Goal: Complete application form

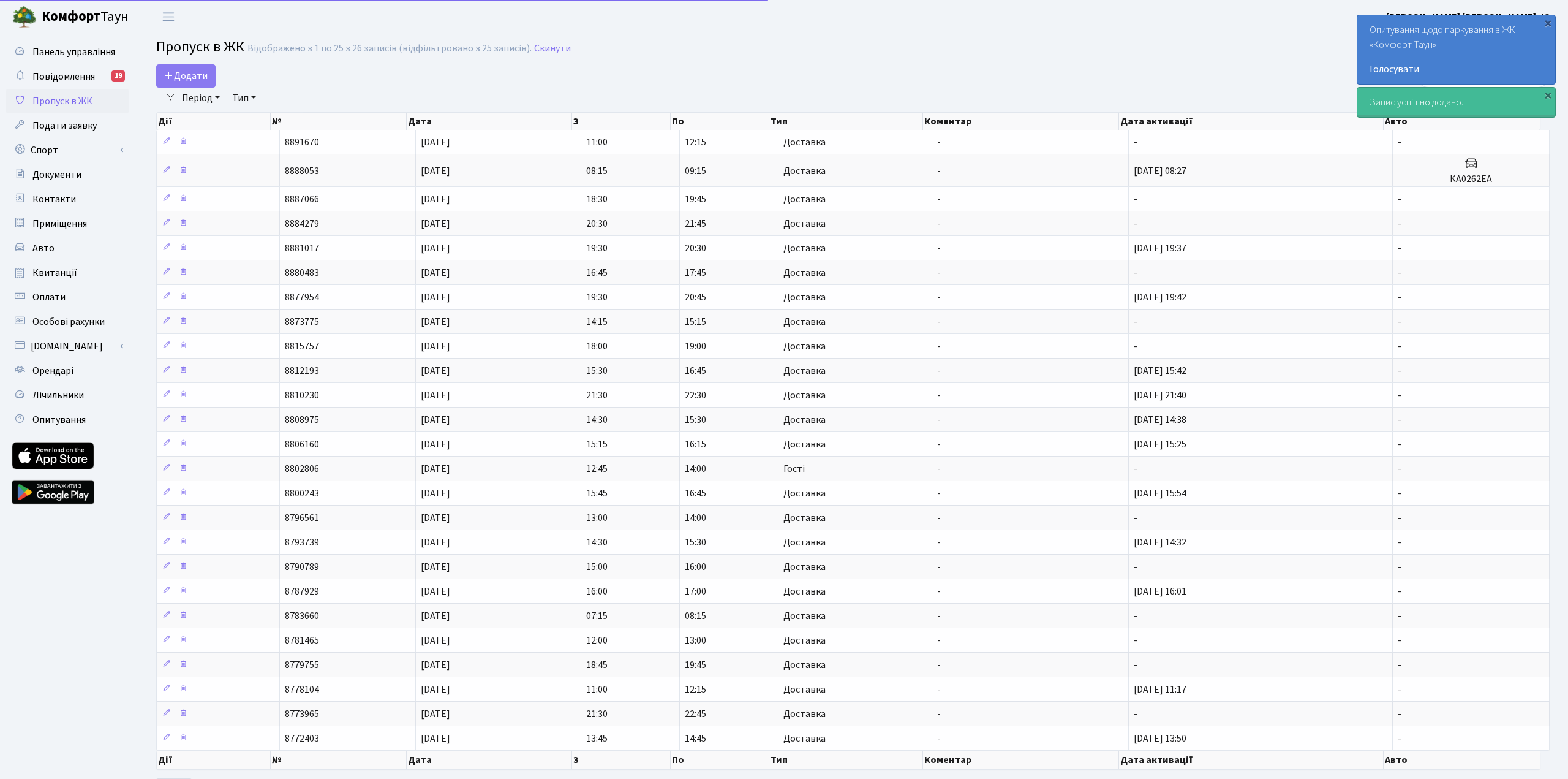
select select "25"
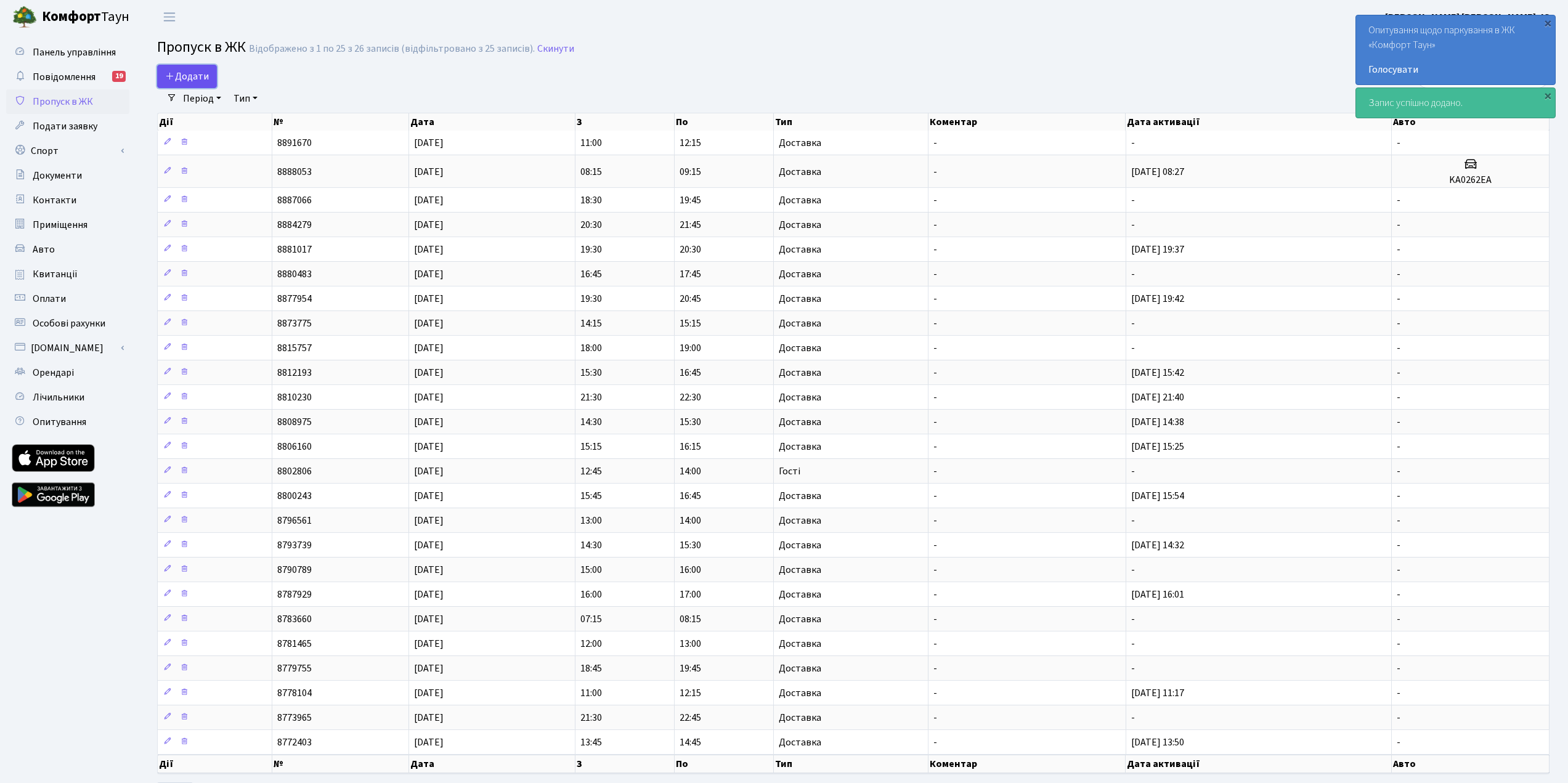
click at [209, 74] on link "Додати" at bounding box center [186, 77] width 60 height 23
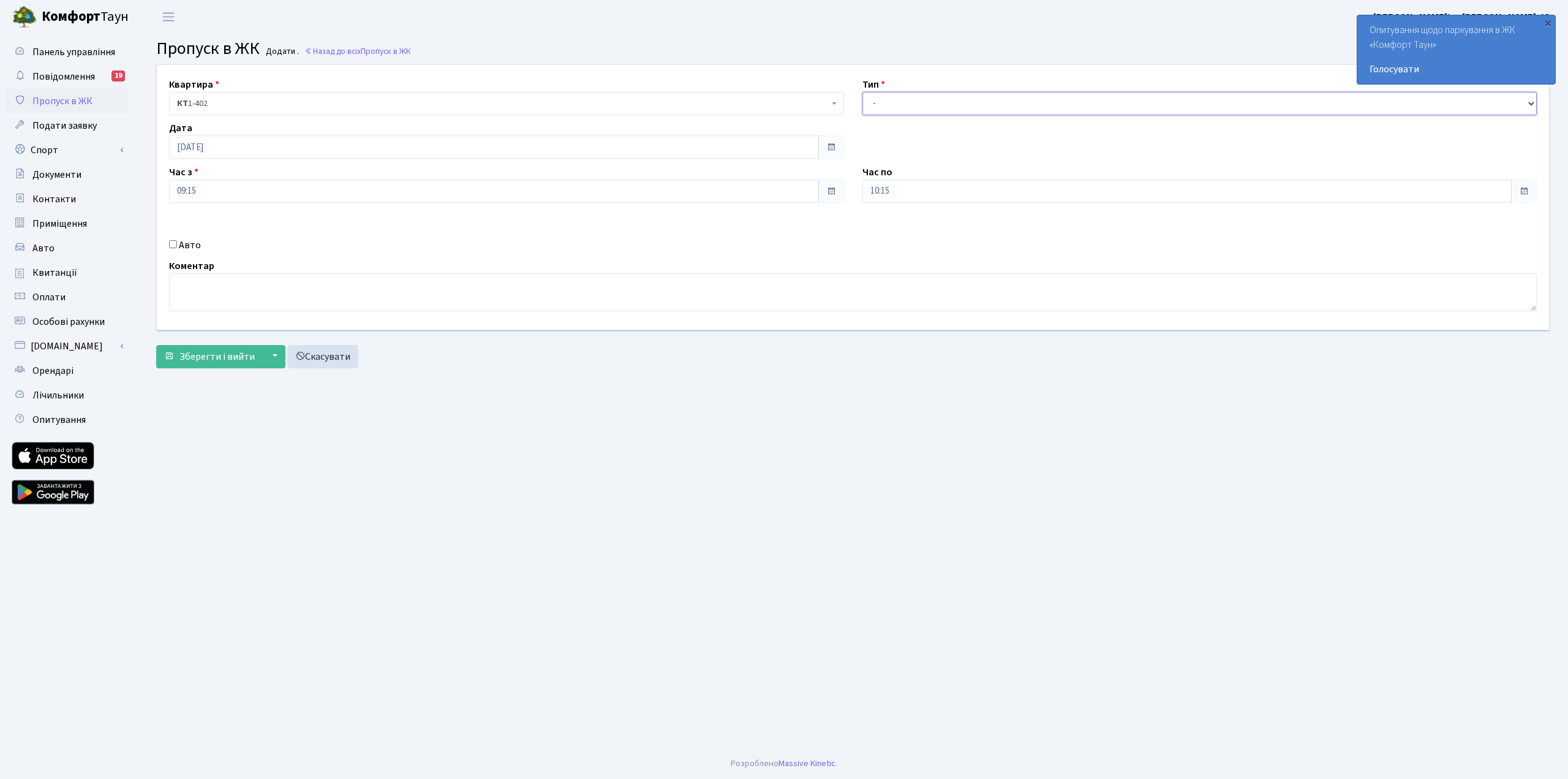
click at [966, 109] on select "- Доставка Таксі Гості Сервіс" at bounding box center [1200, 104] width 675 height 23
select select "1"
click at [863, 92] on select "- Доставка Таксі Гості Сервіс" at bounding box center [1200, 104] width 675 height 23
click at [189, 352] on span "Зберегти і вийти" at bounding box center [217, 357] width 75 height 14
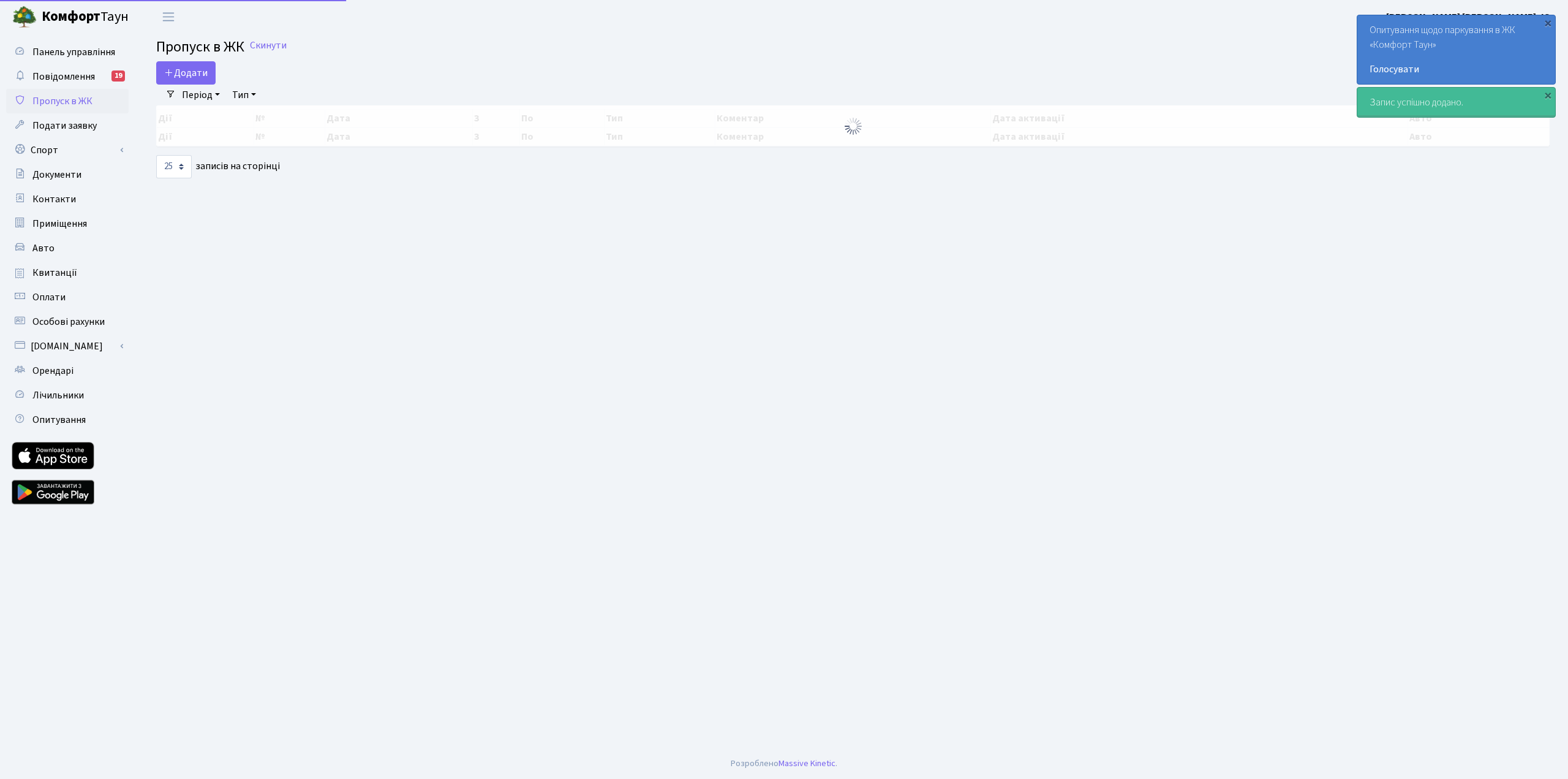
select select "25"
